Goal: Navigation & Orientation: Understand site structure

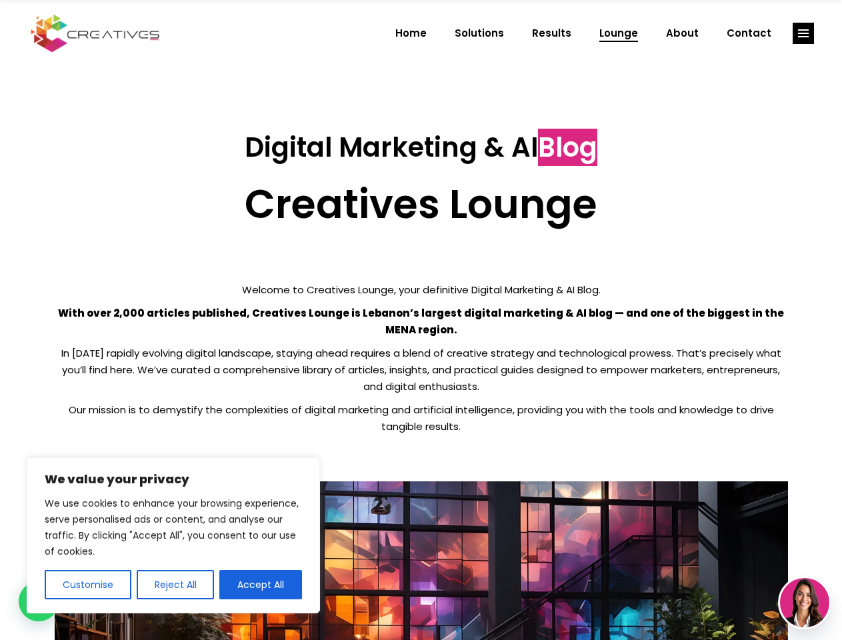
click at [420, 320] on p "With over 2,000 articles published, Creatives Lounge is Lebanon’s largest digit…" at bounding box center [421, 321] width 733 height 33
click at [87, 584] on button "Customise" at bounding box center [88, 584] width 87 height 29
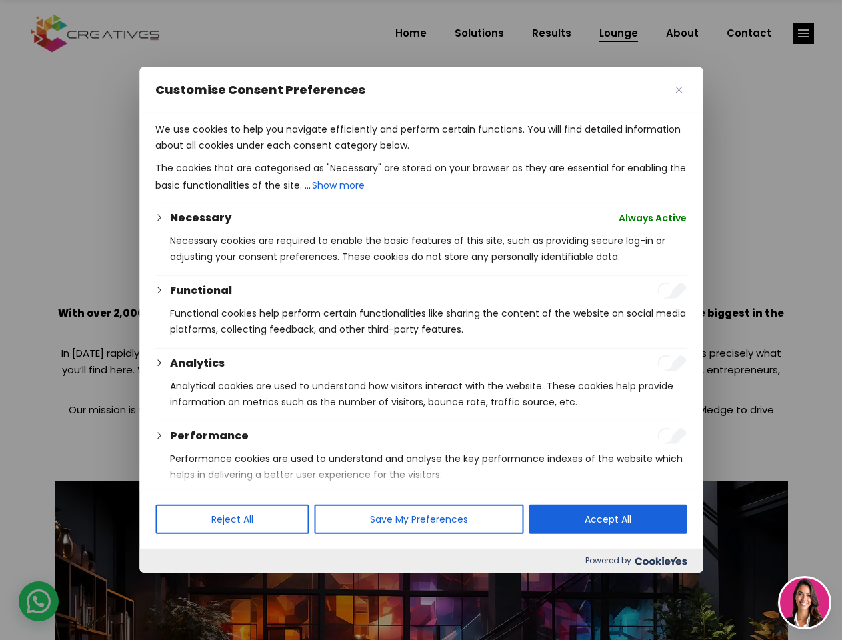
click at [175, 584] on div at bounding box center [421, 320] width 842 height 640
click at [261, 153] on p "We use cookies to help you navigate efficiently and perform certain functions. …" at bounding box center [420, 137] width 531 height 32
click at [803, 33] on div at bounding box center [421, 320] width 842 height 640
click at [804, 602] on img at bounding box center [804, 602] width 49 height 49
